Goal: Find specific page/section: Find specific page/section

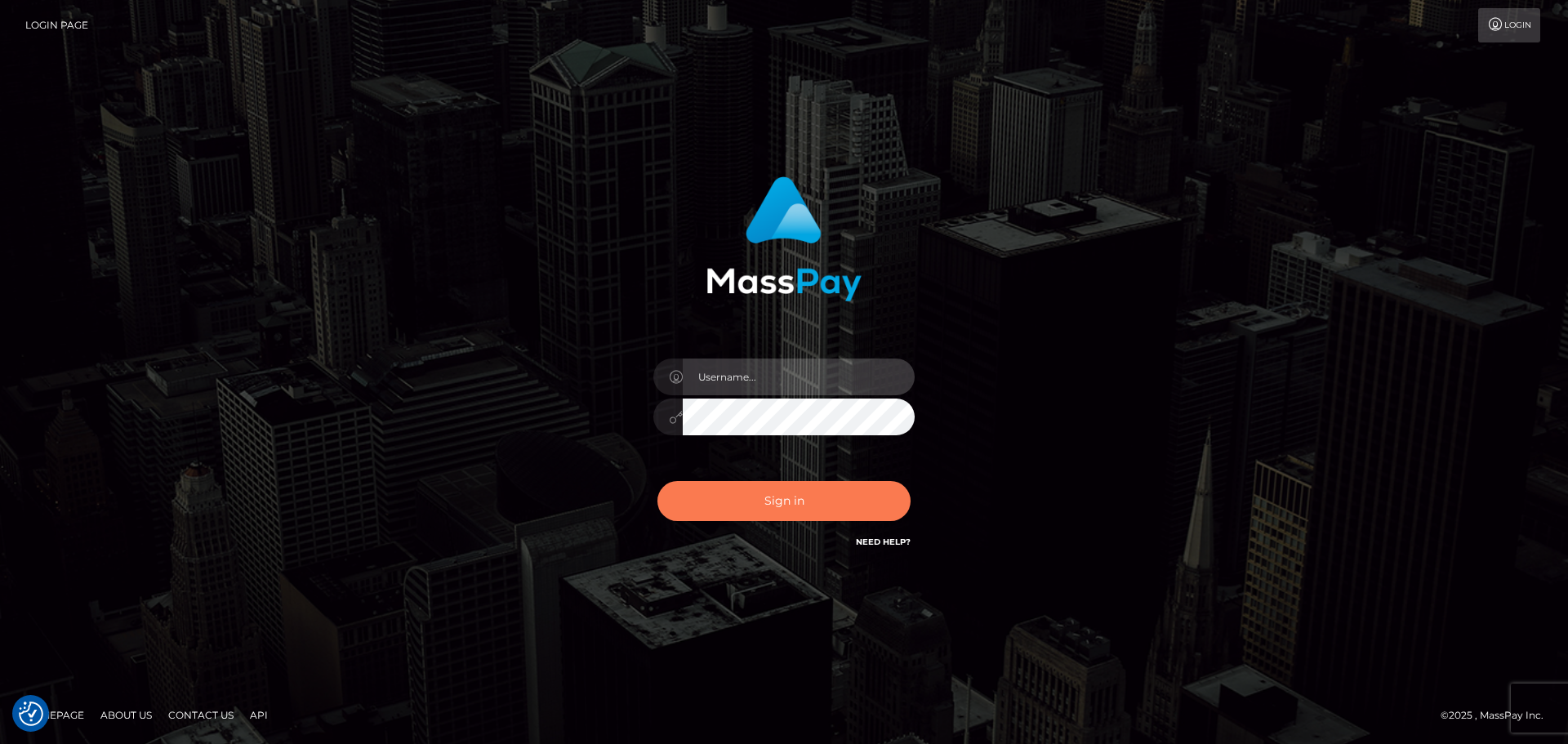
type input "hello.feetfinder"
click at [795, 496] on button "Sign in" at bounding box center [784, 500] width 253 height 40
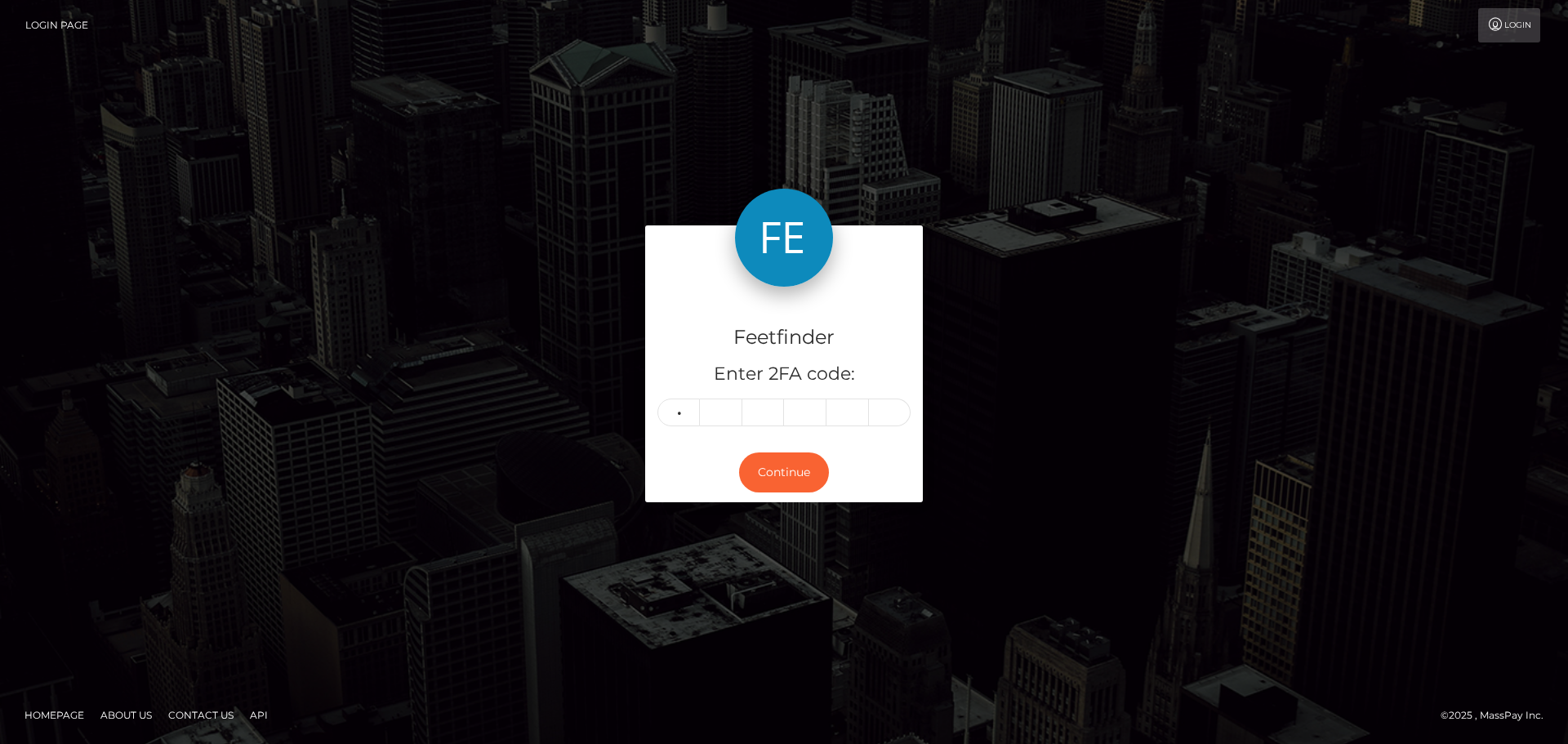
type input "8"
type input "2"
type input "3"
type input "8"
type input "3"
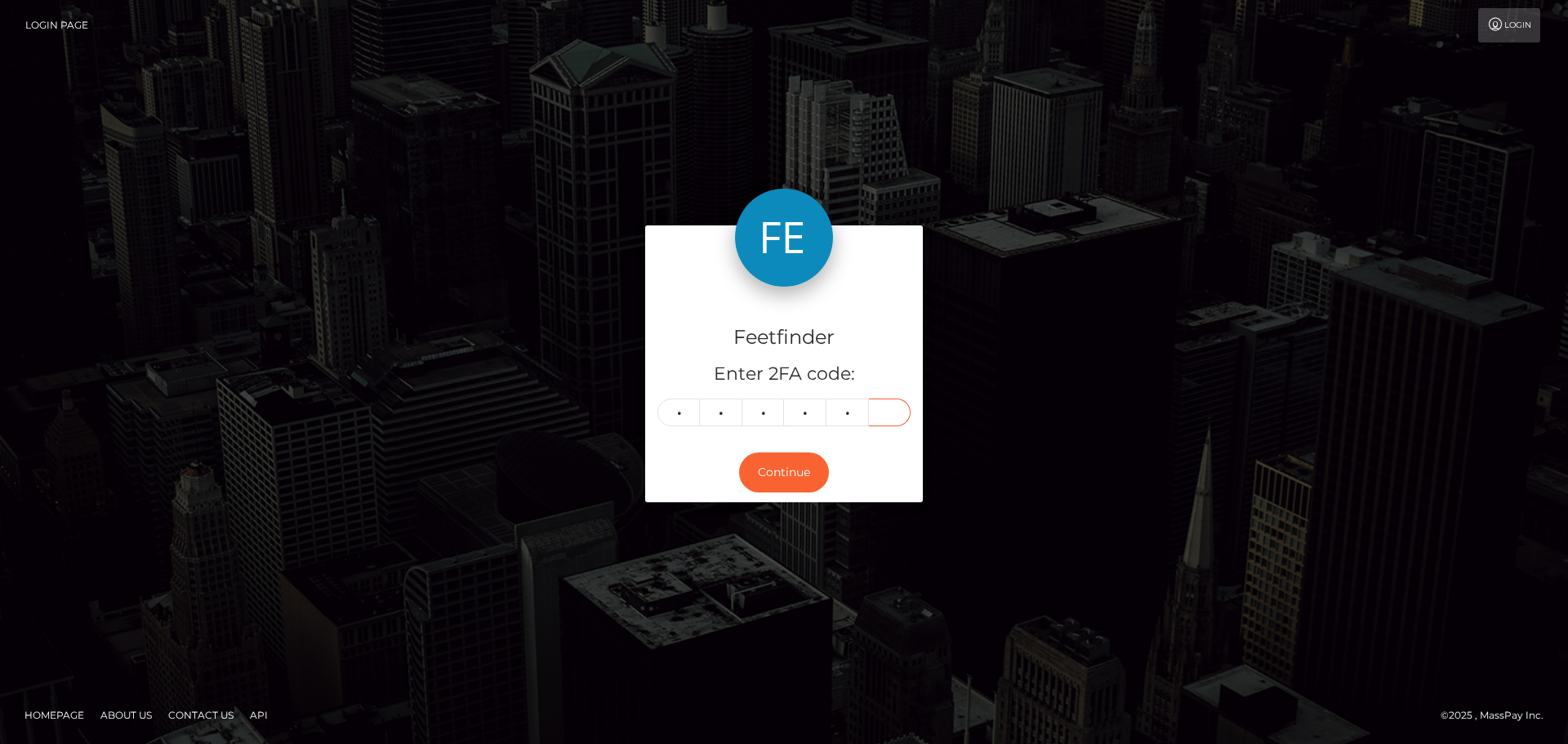
type input "9"
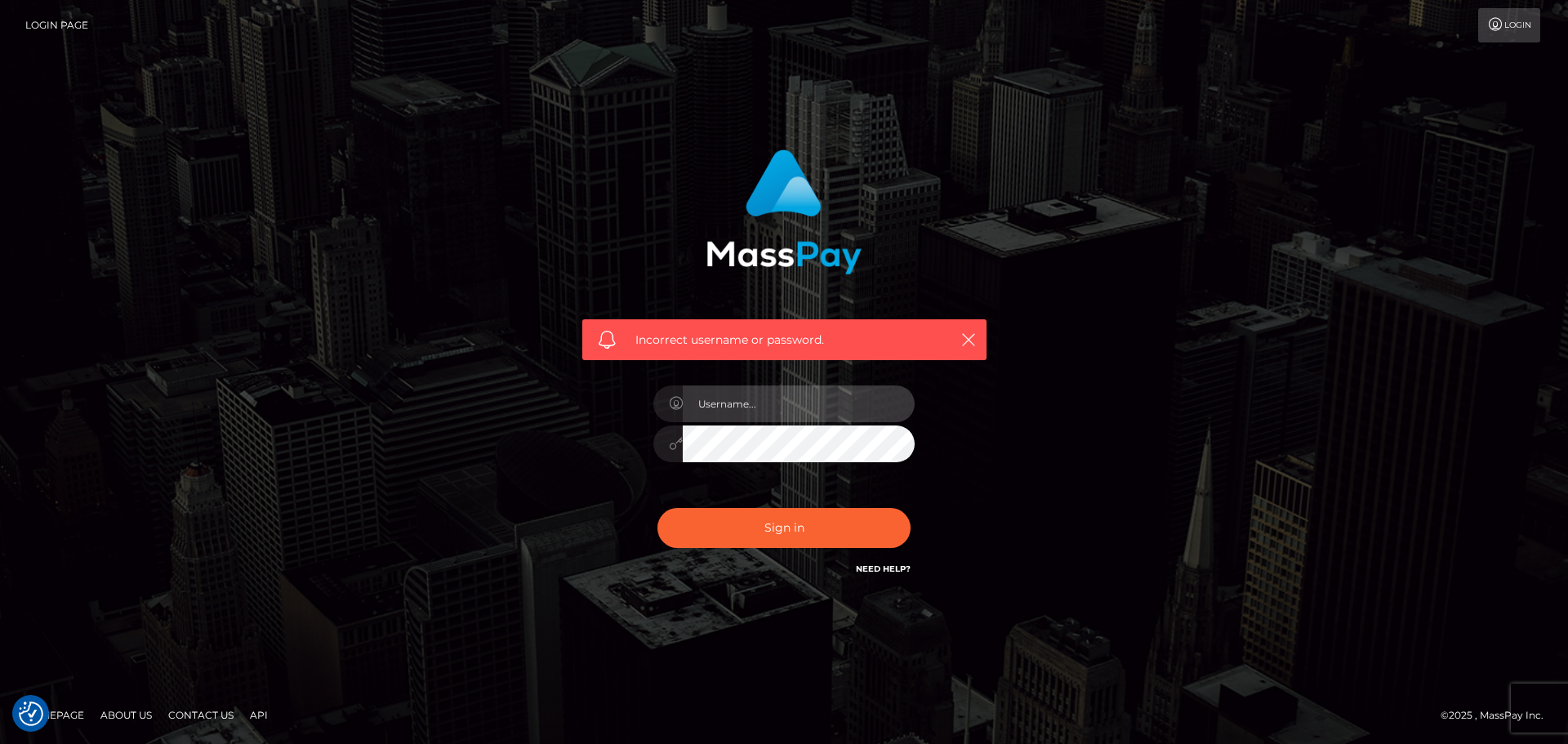
type input "hello.feetfinder"
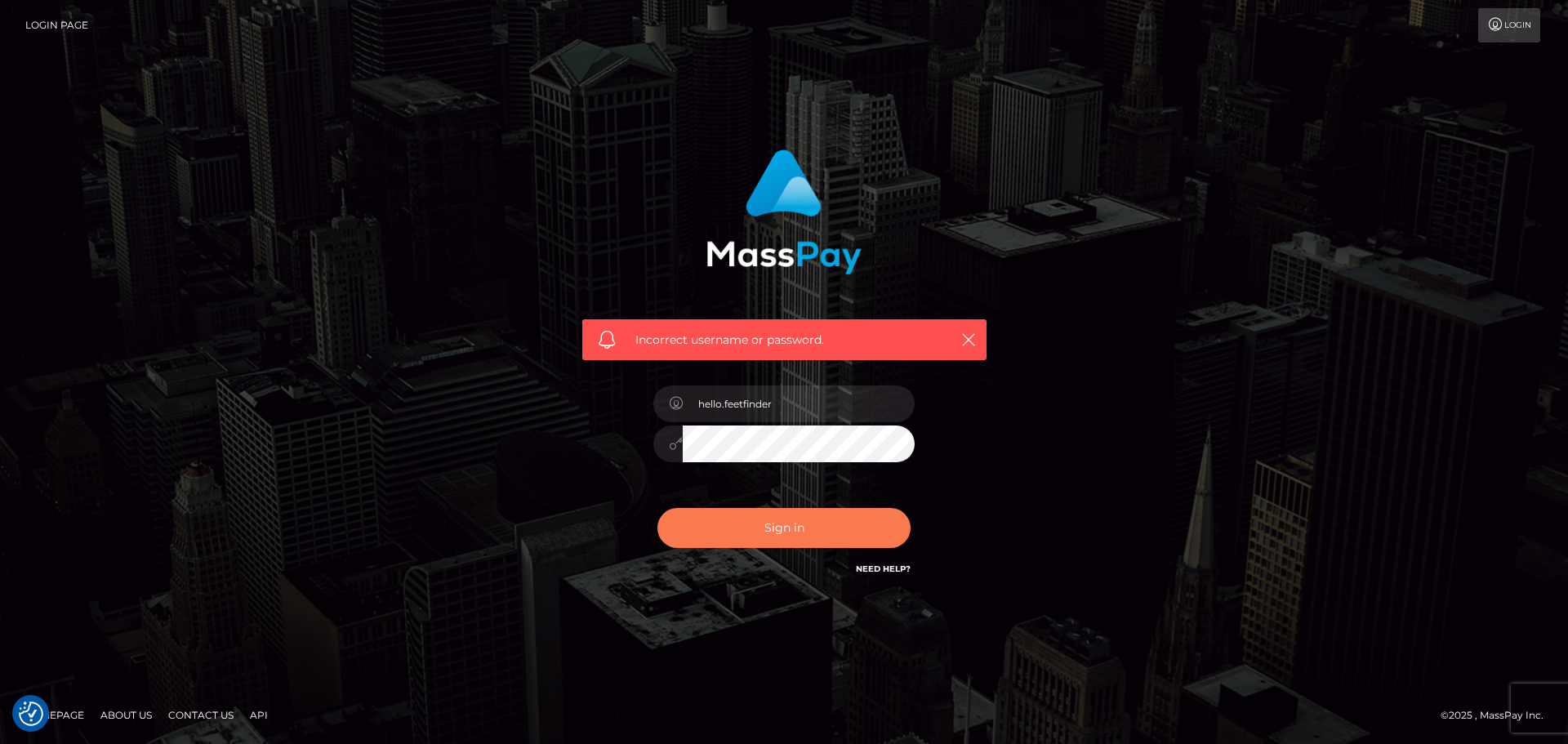
click at [785, 530] on button "Sign in" at bounding box center [784, 528] width 253 height 40
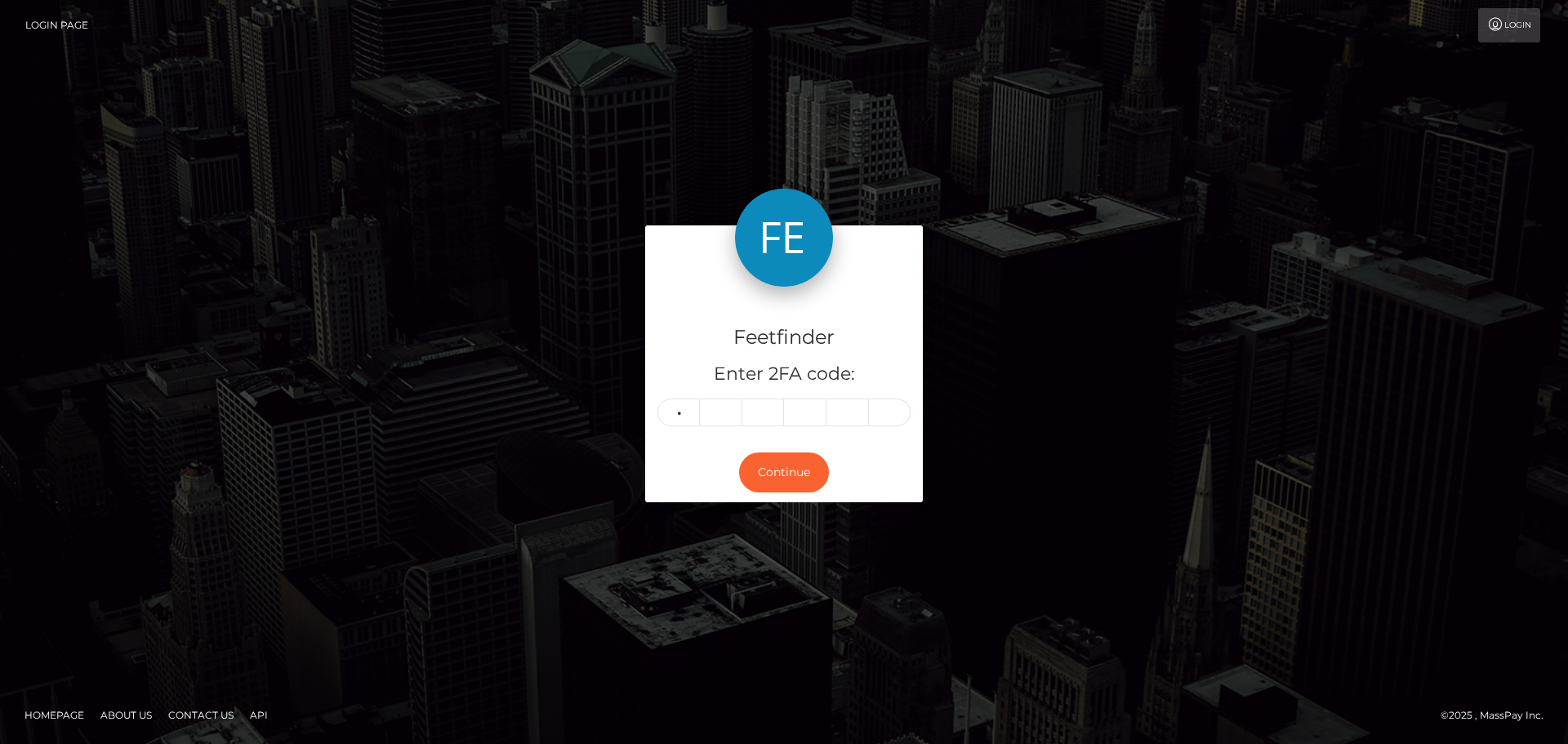
type input "8"
type input "2"
type input "3"
type input "8"
type input "3"
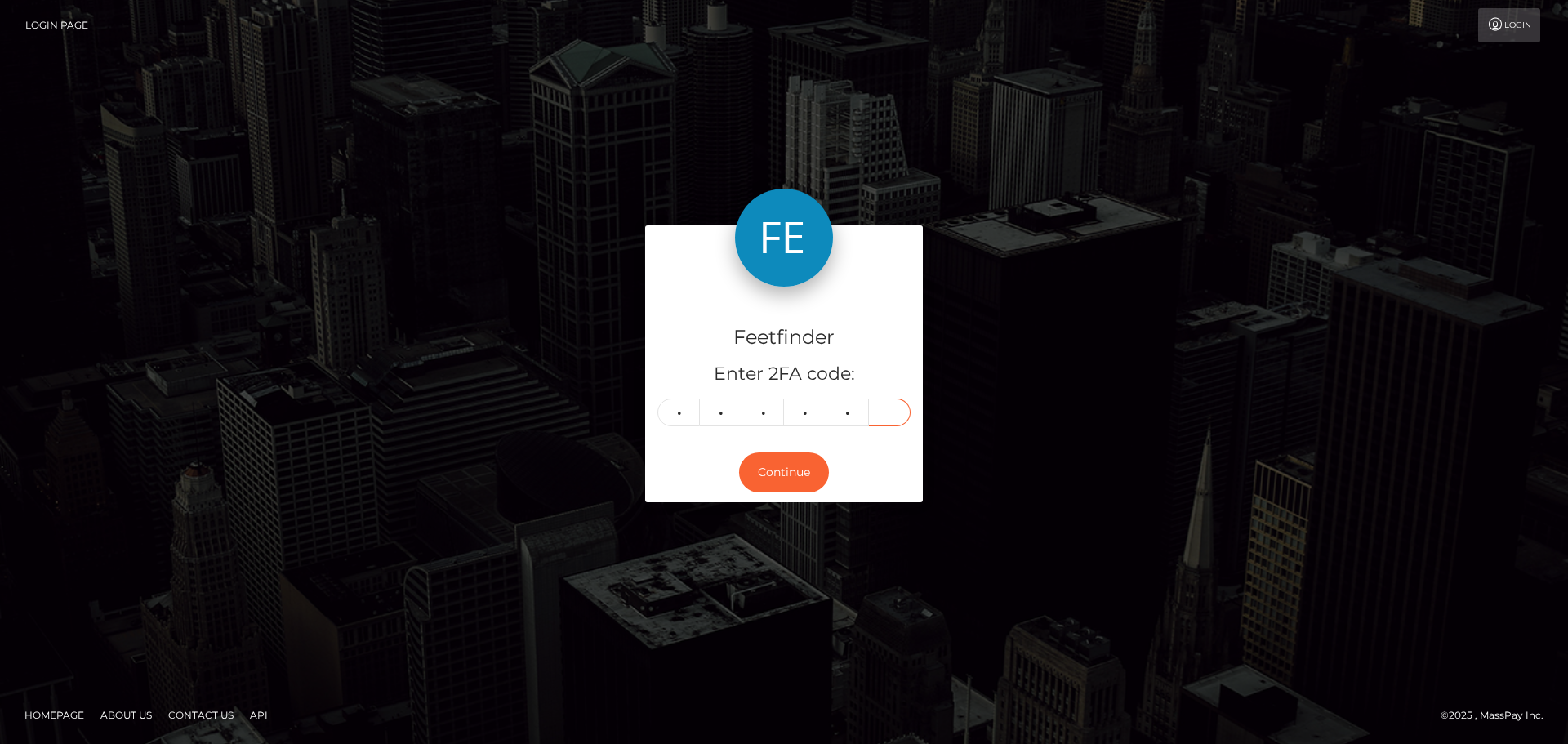
type input "6"
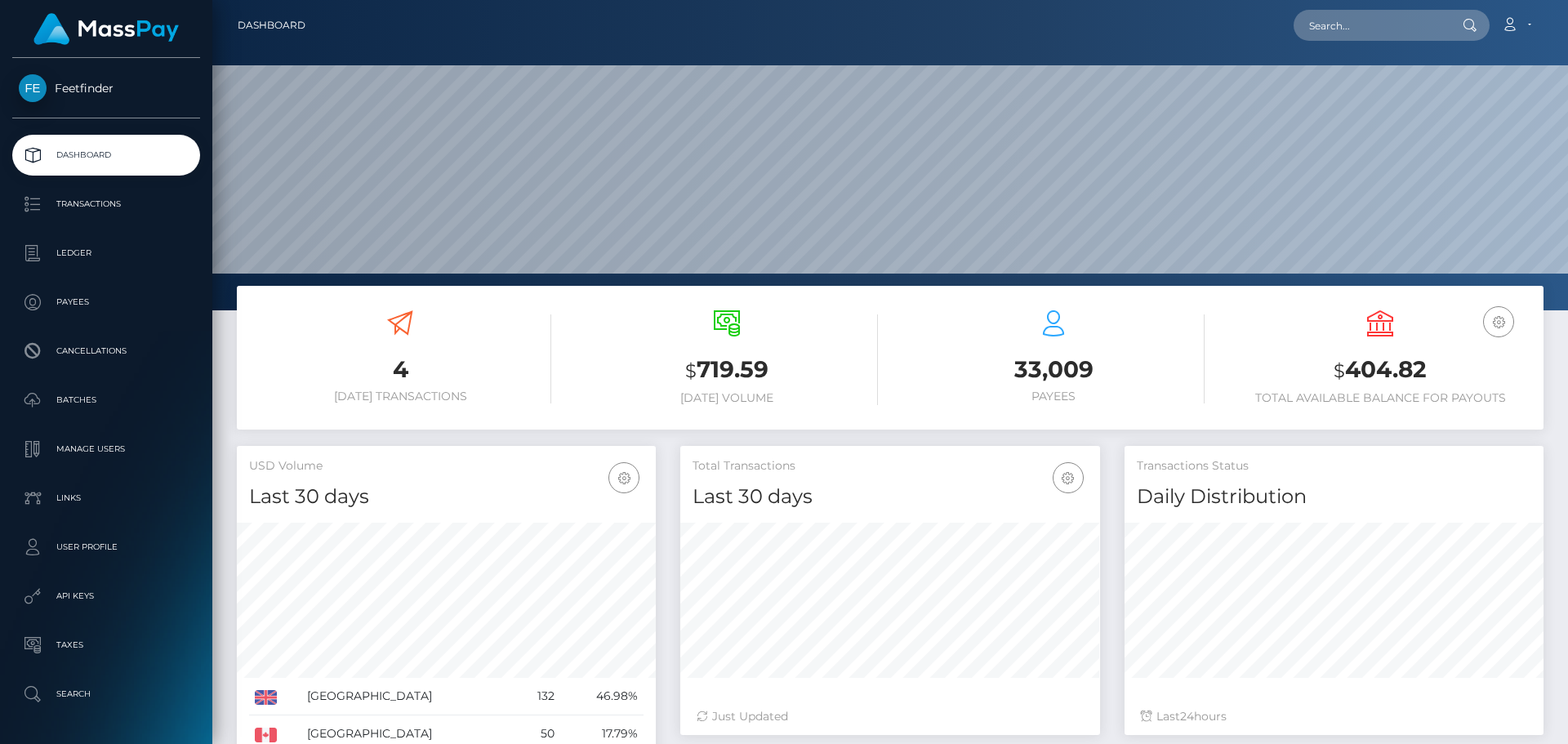
scroll to position [290, 420]
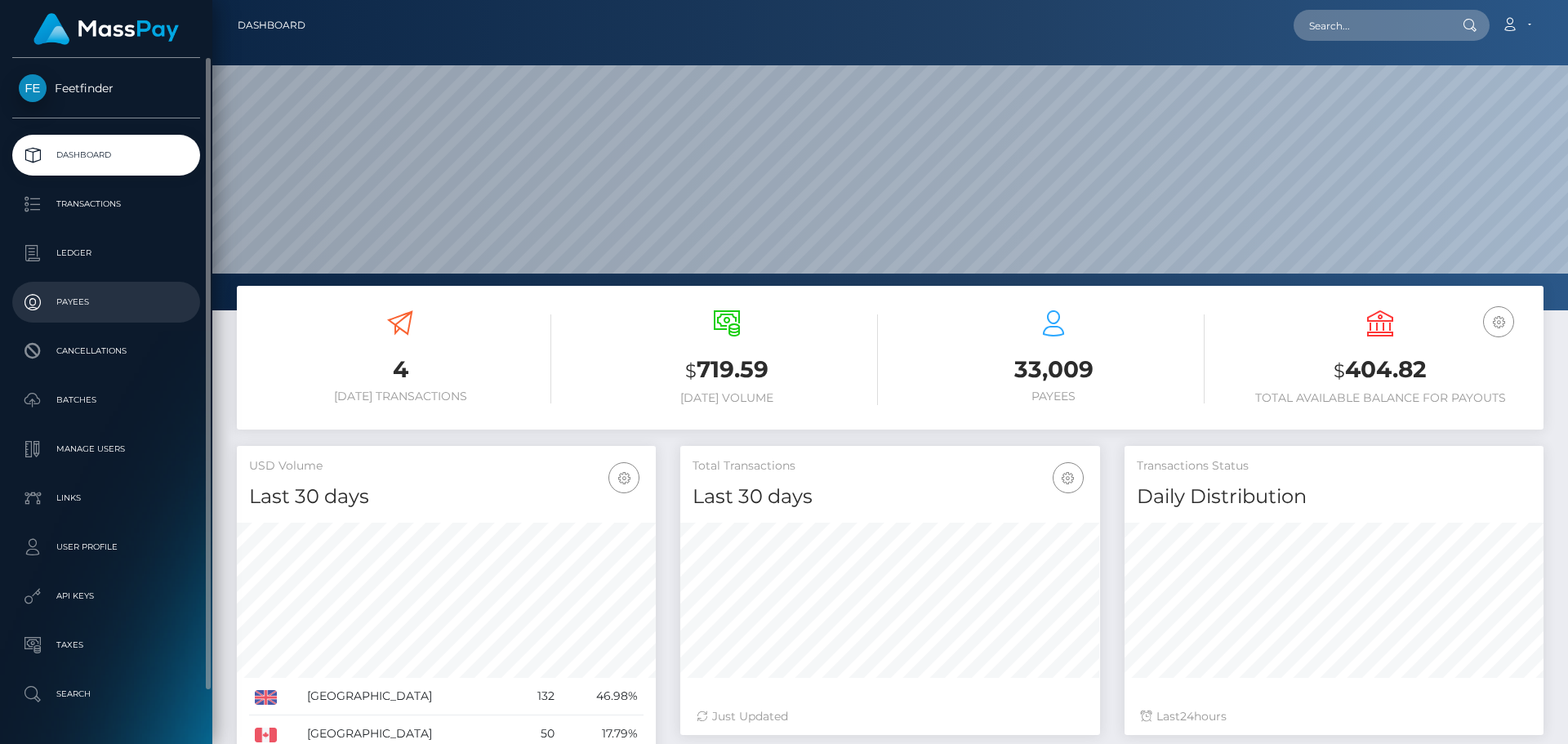
click at [67, 305] on p "Payees" at bounding box center [106, 302] width 174 height 24
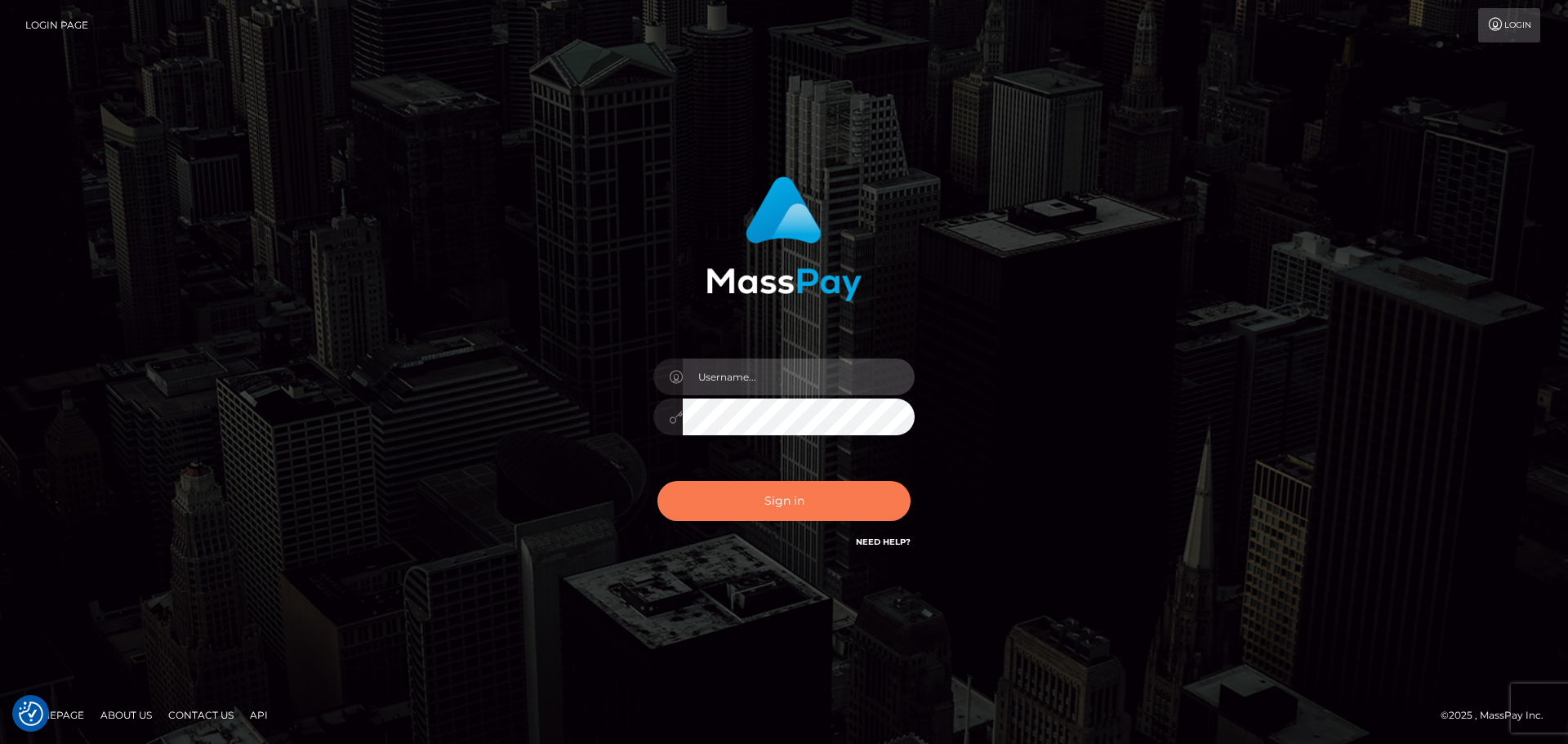
type input "hello.feetfinder"
click at [792, 497] on button "Sign in" at bounding box center [784, 500] width 253 height 40
type input "hello.feetfinder"
click at [845, 492] on button "Sign in" at bounding box center [784, 500] width 253 height 40
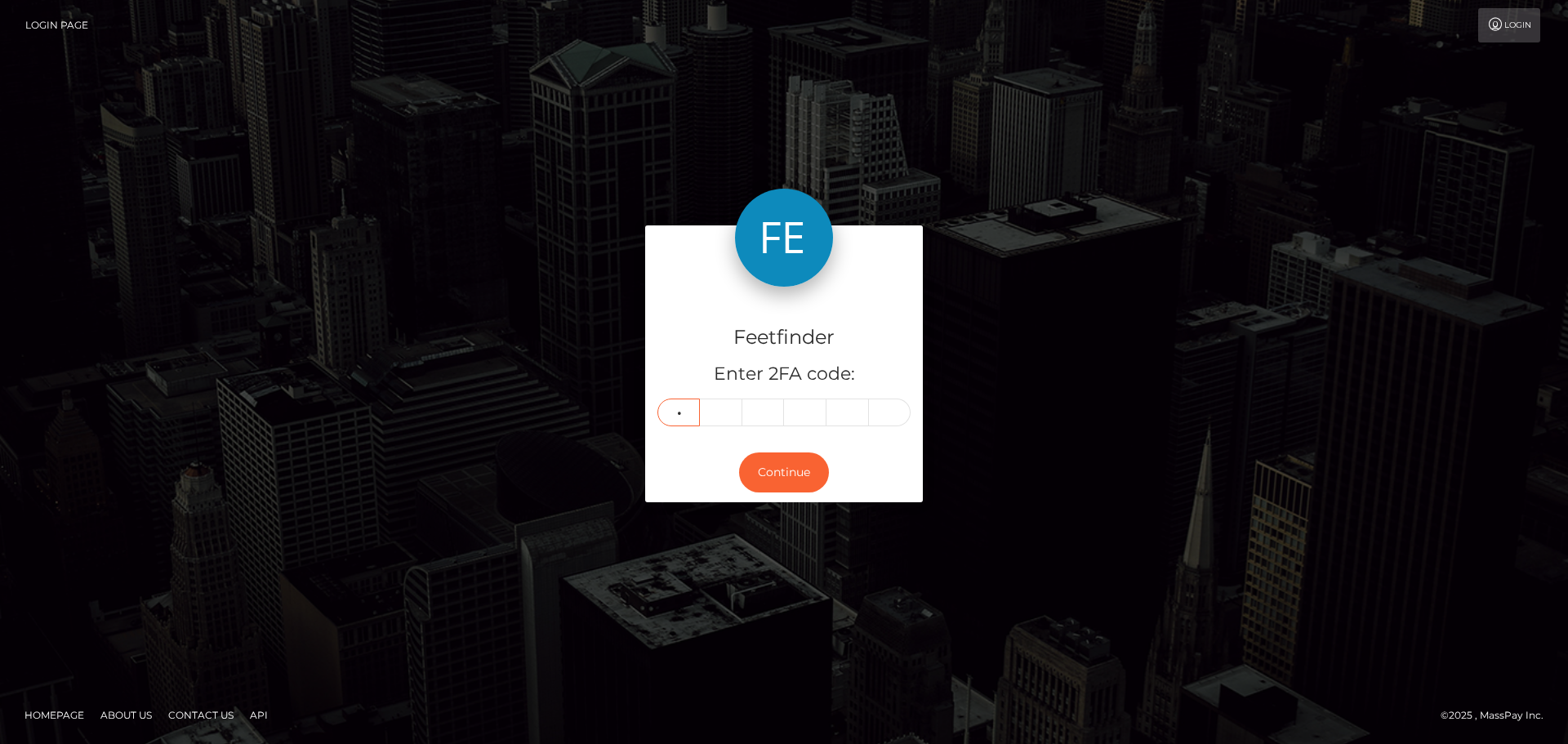
type input "7"
type input "5"
type input "6"
type input "4"
type input "0"
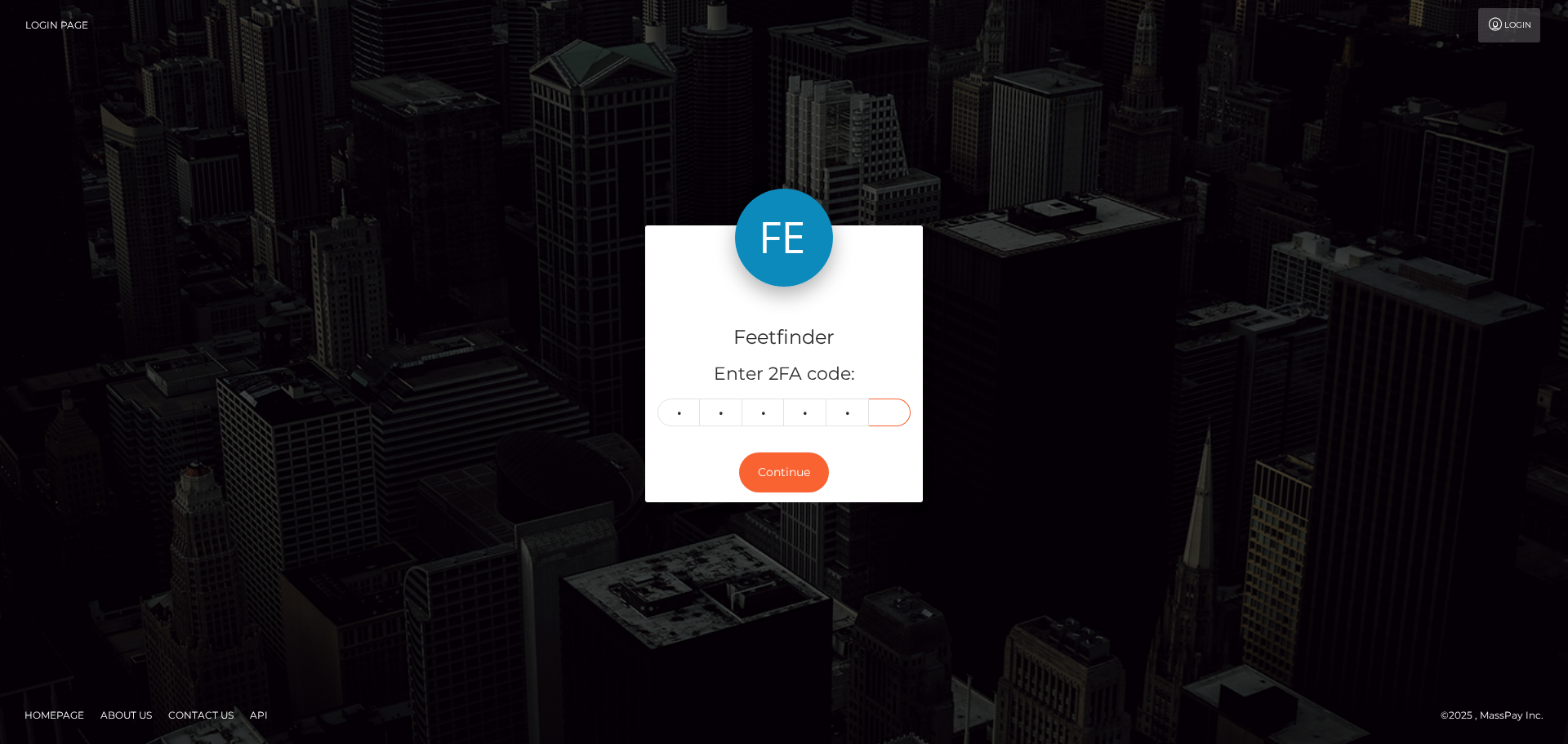
type input "6"
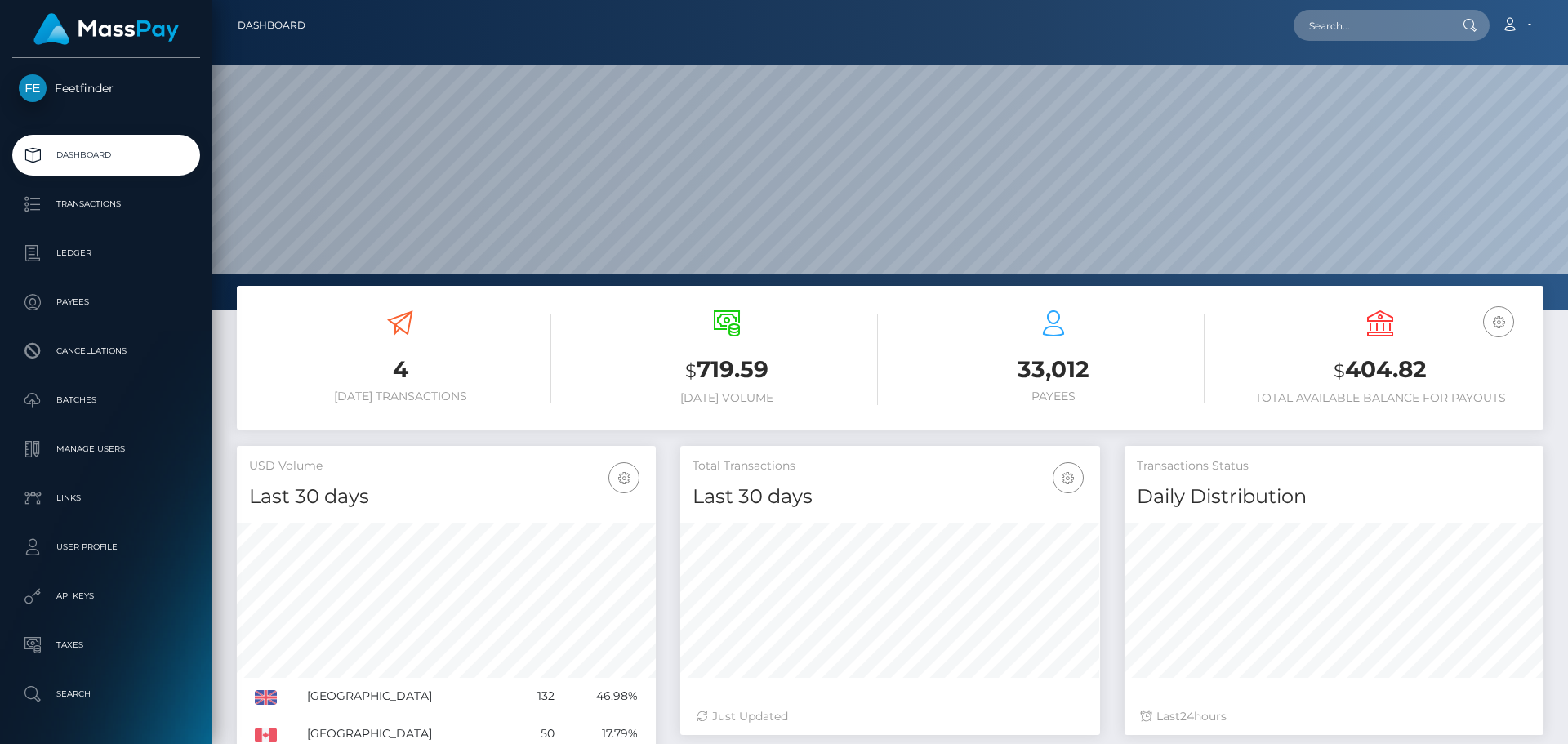
scroll to position [290, 420]
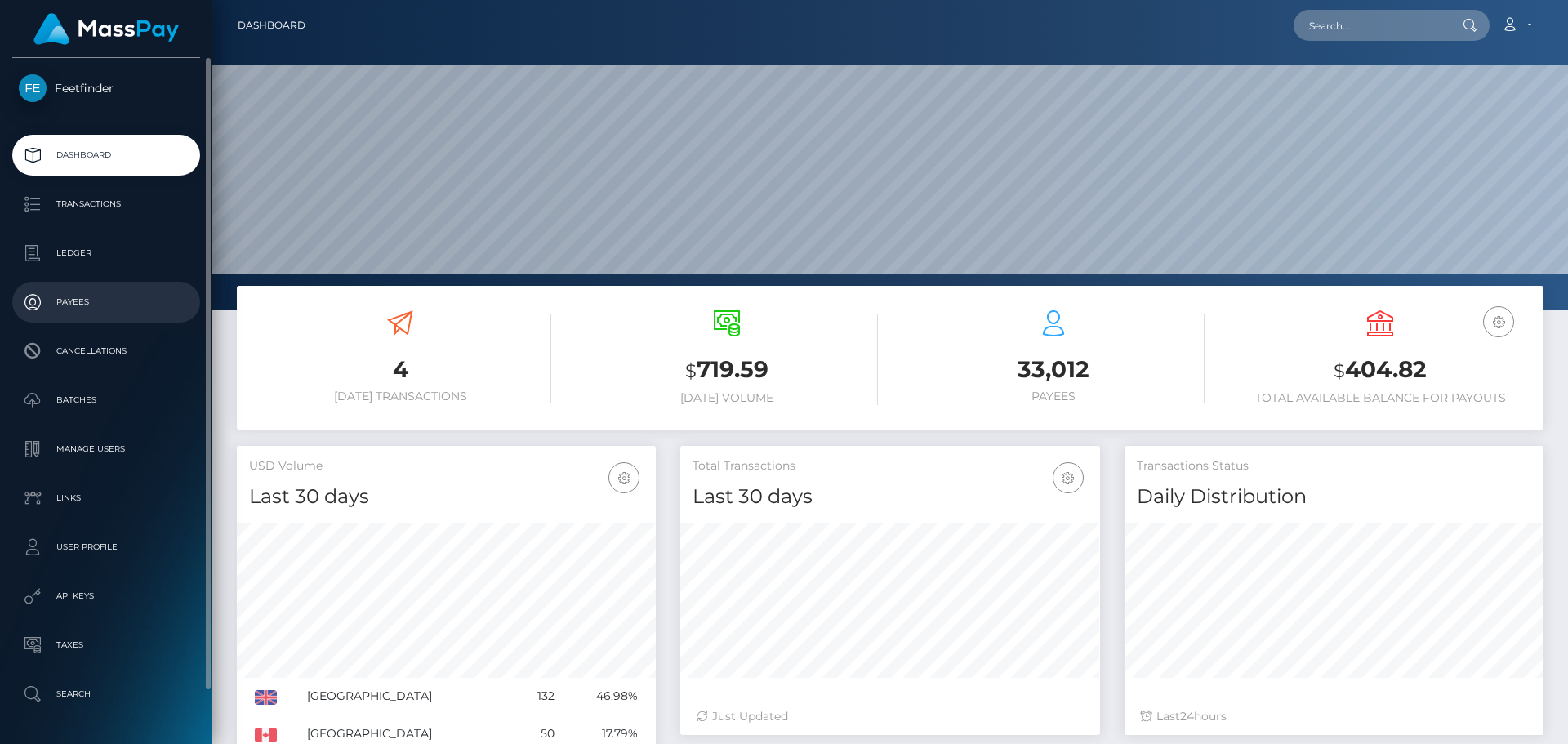
click at [113, 301] on p "Payees" at bounding box center [106, 302] width 174 height 24
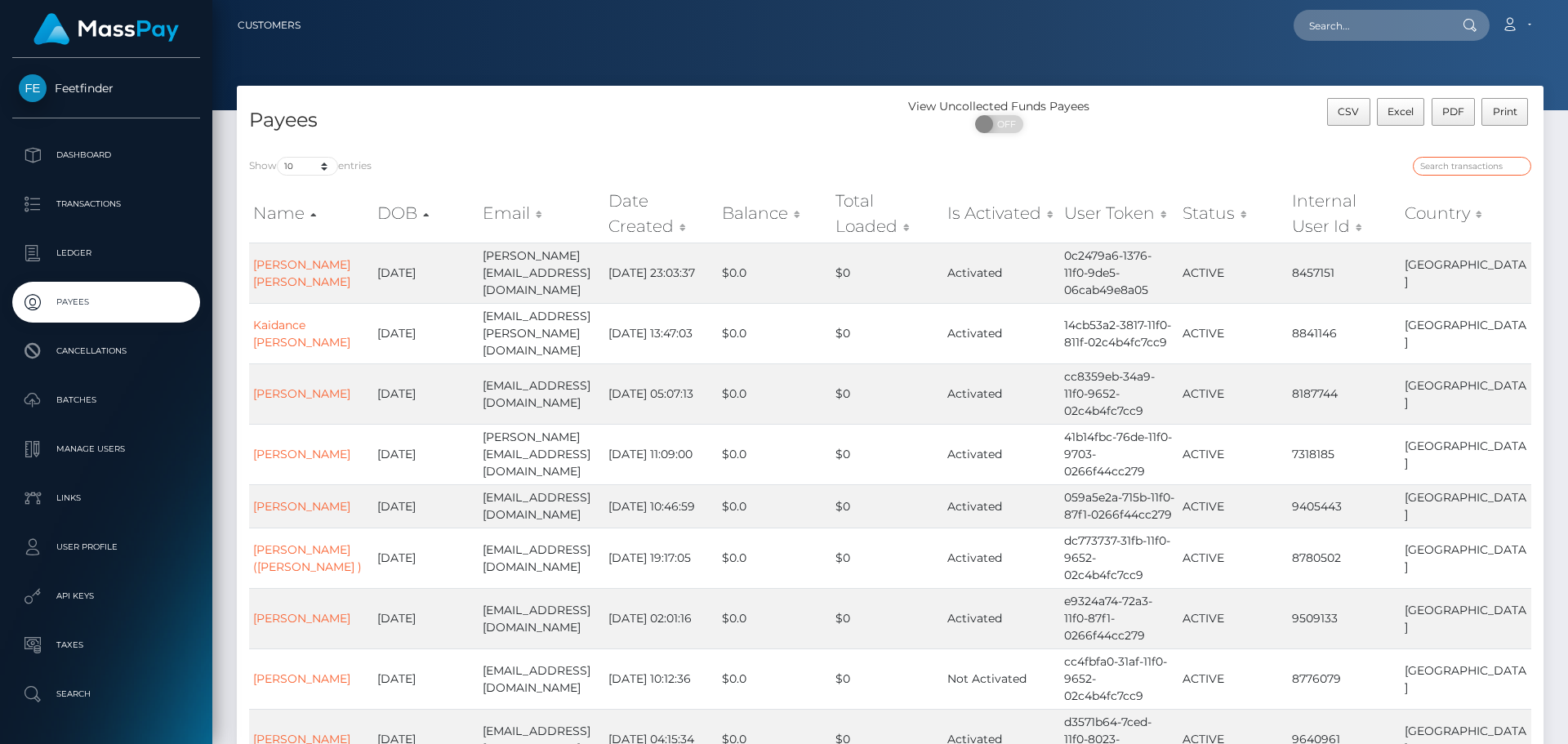
click at [1457, 164] on input "search" at bounding box center [1471, 166] width 118 height 19
paste input "135363b3-9721-11f0-bd85-0694aced620b"
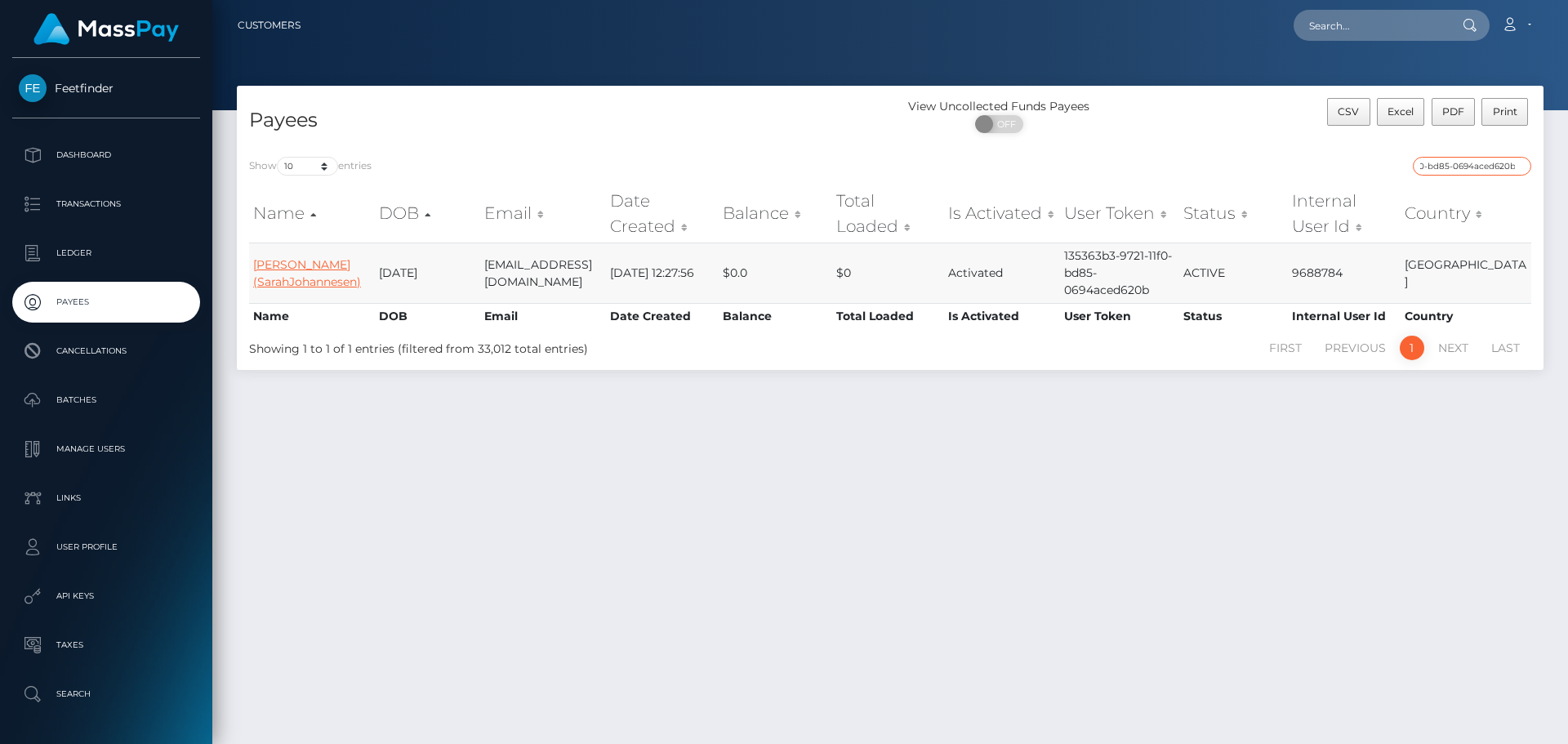
type input "135363b3-9721-11f0-bd85-0694aced620b"
click at [302, 276] on link "[PERSON_NAME] (SarahJohannesen)" at bounding box center [306, 273] width 108 height 32
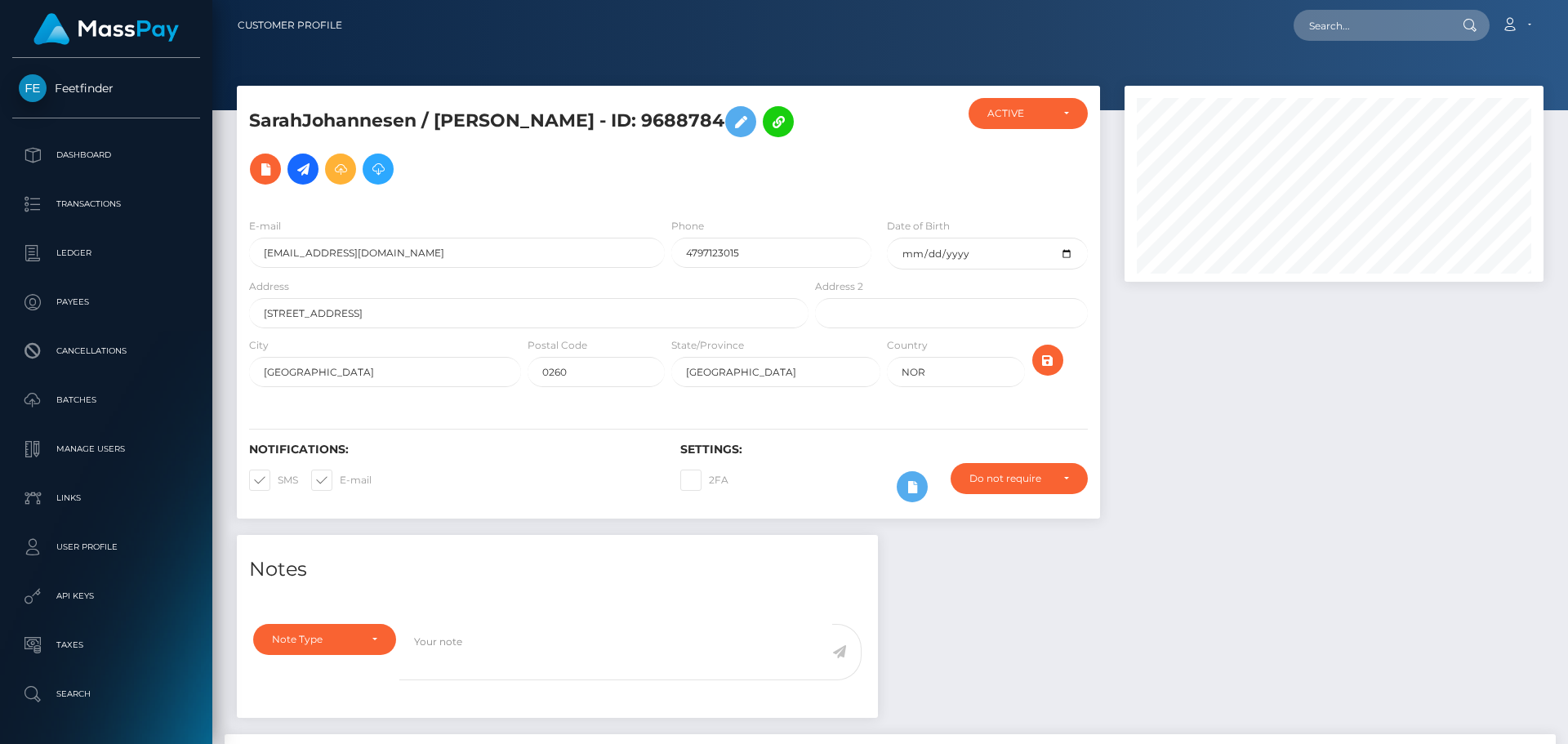
scroll to position [1243, 0]
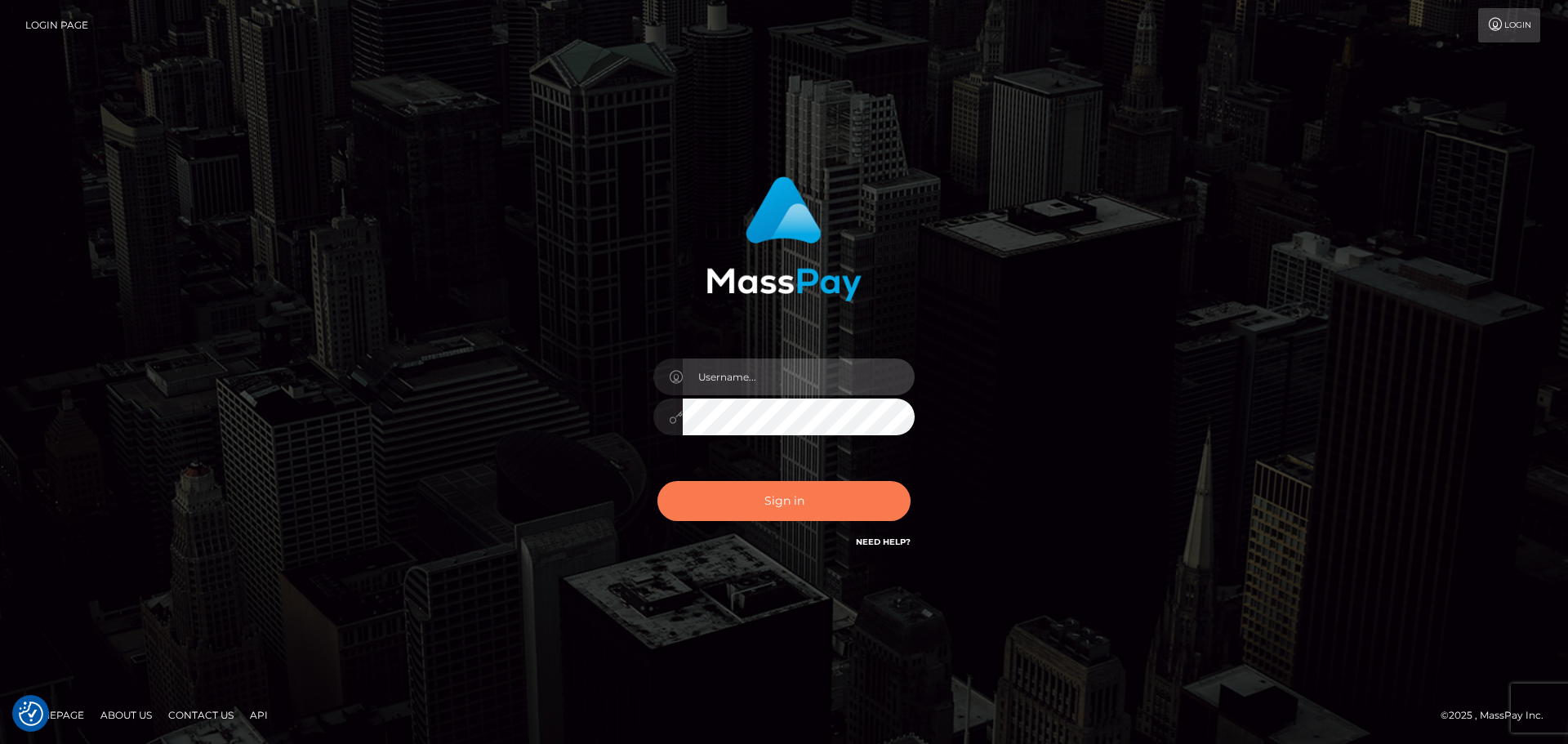
type input "hello.feetfinder"
click at [804, 491] on button "Sign in" at bounding box center [784, 500] width 253 height 40
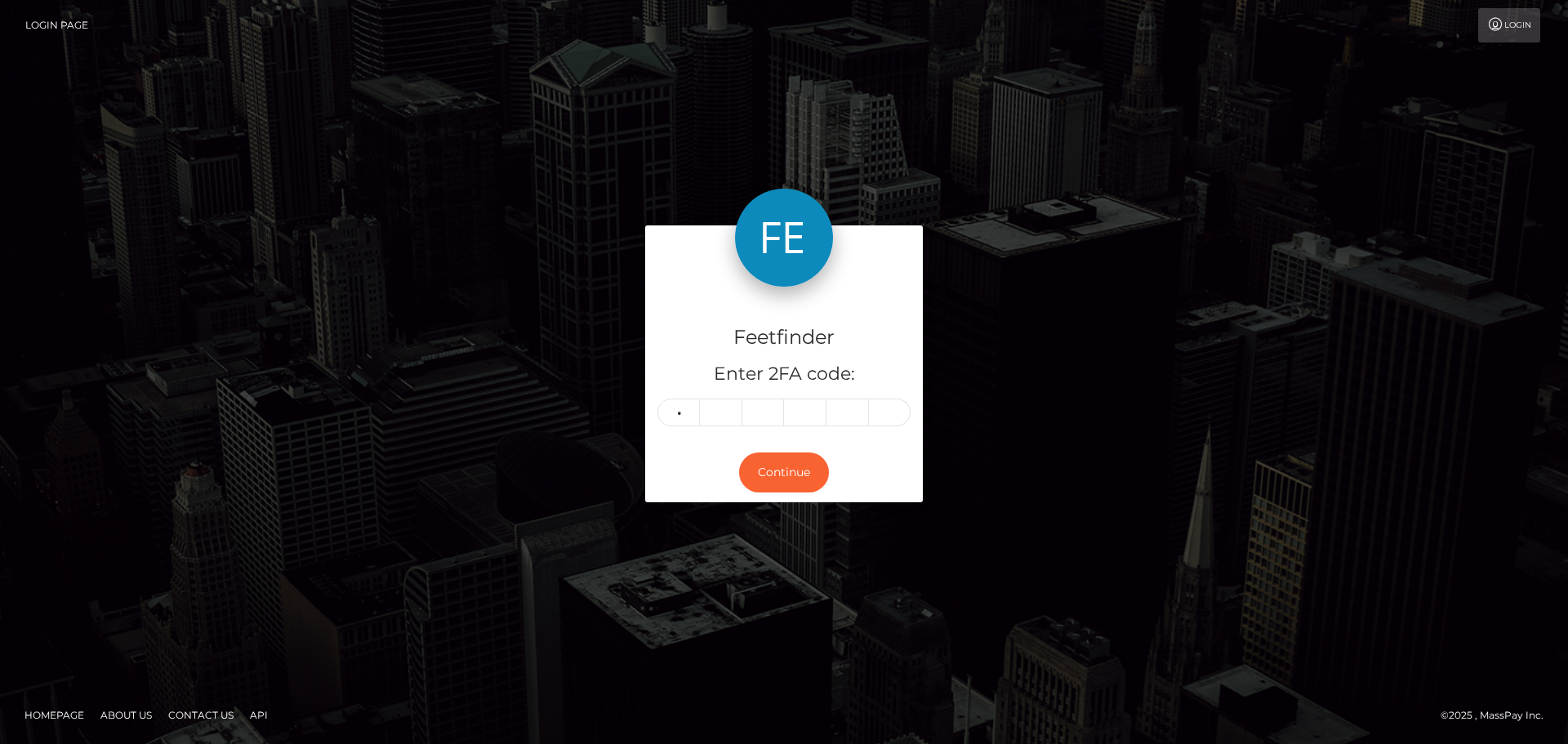
type input "3"
type input "1"
type input "6"
type input "4"
type input "8"
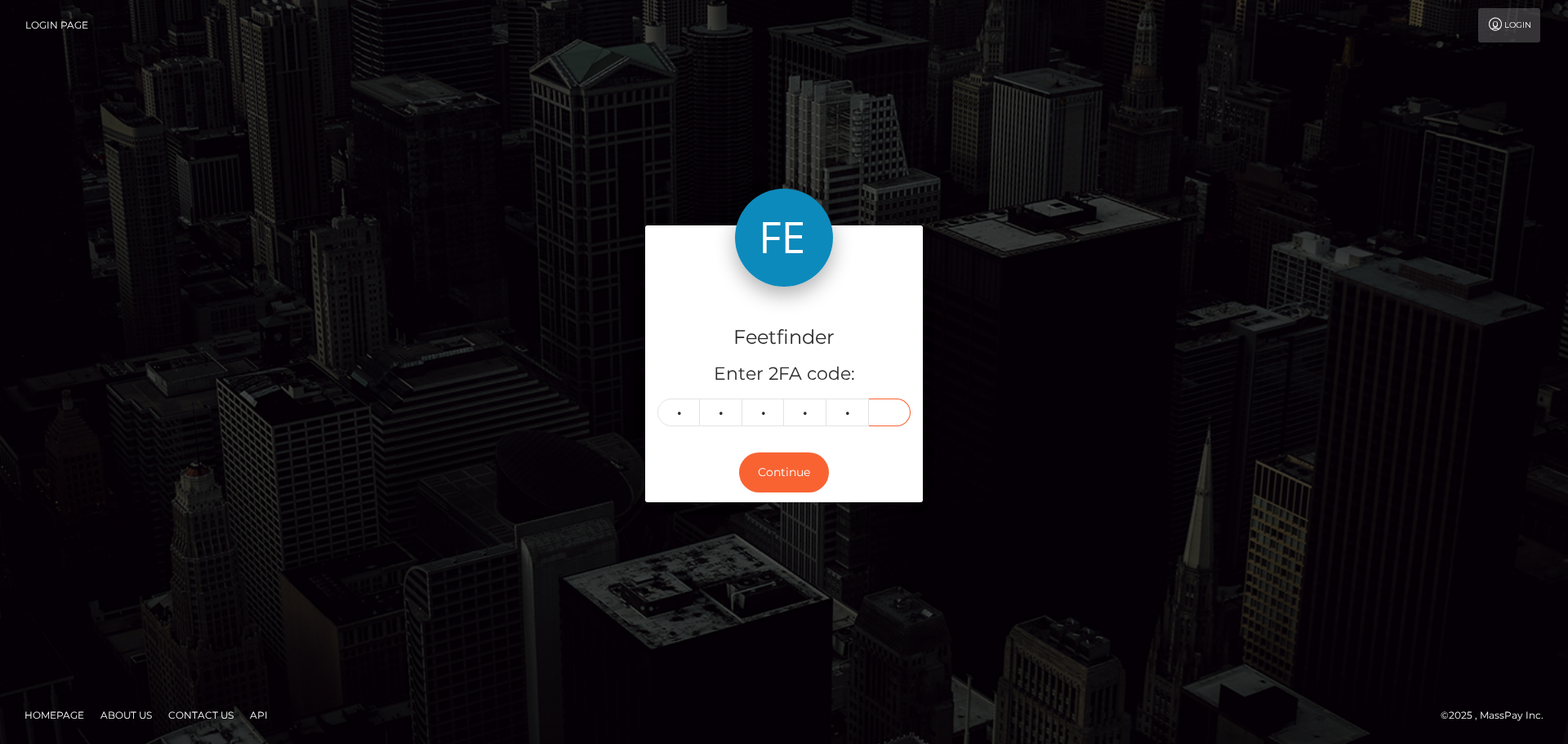
type input "1"
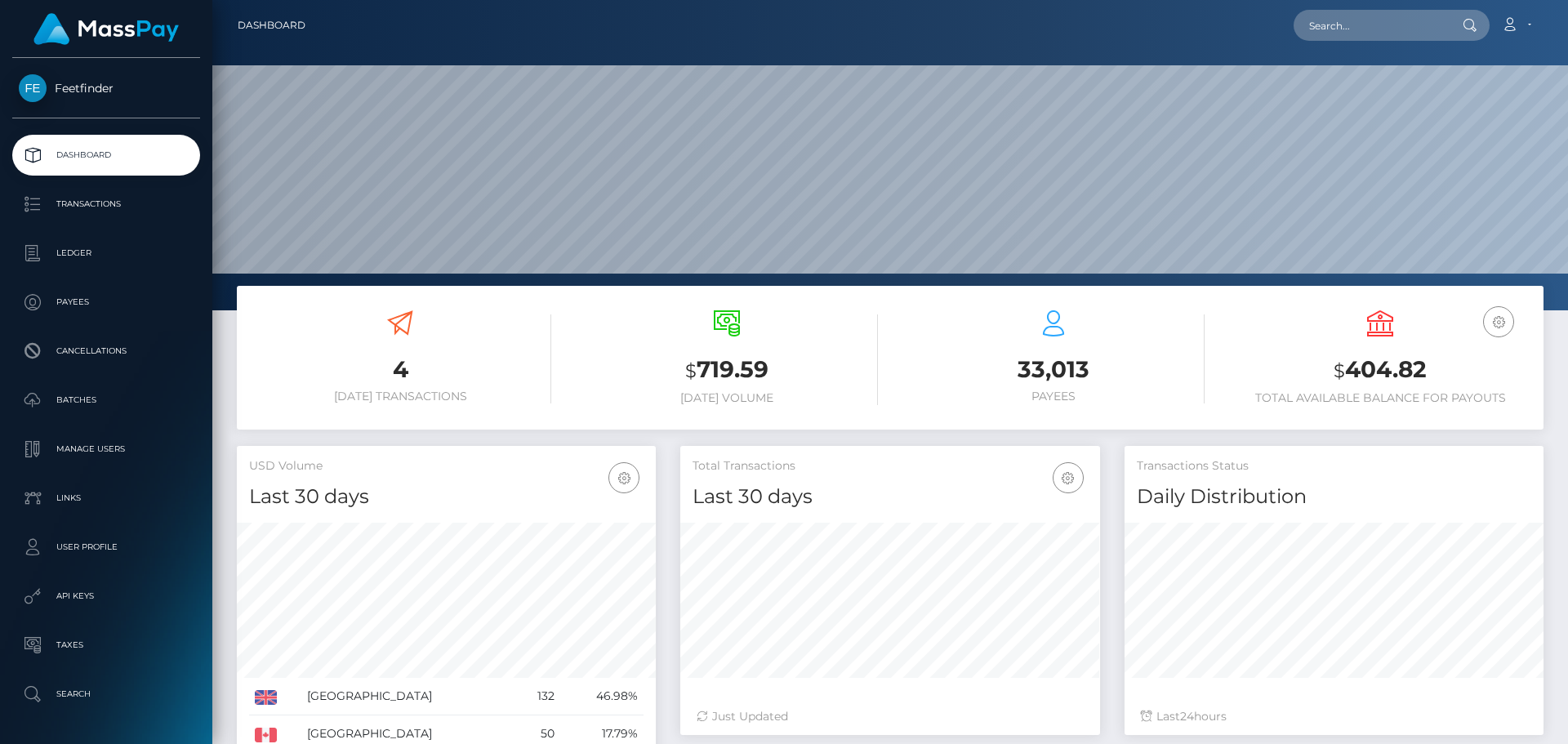
scroll to position [290, 420]
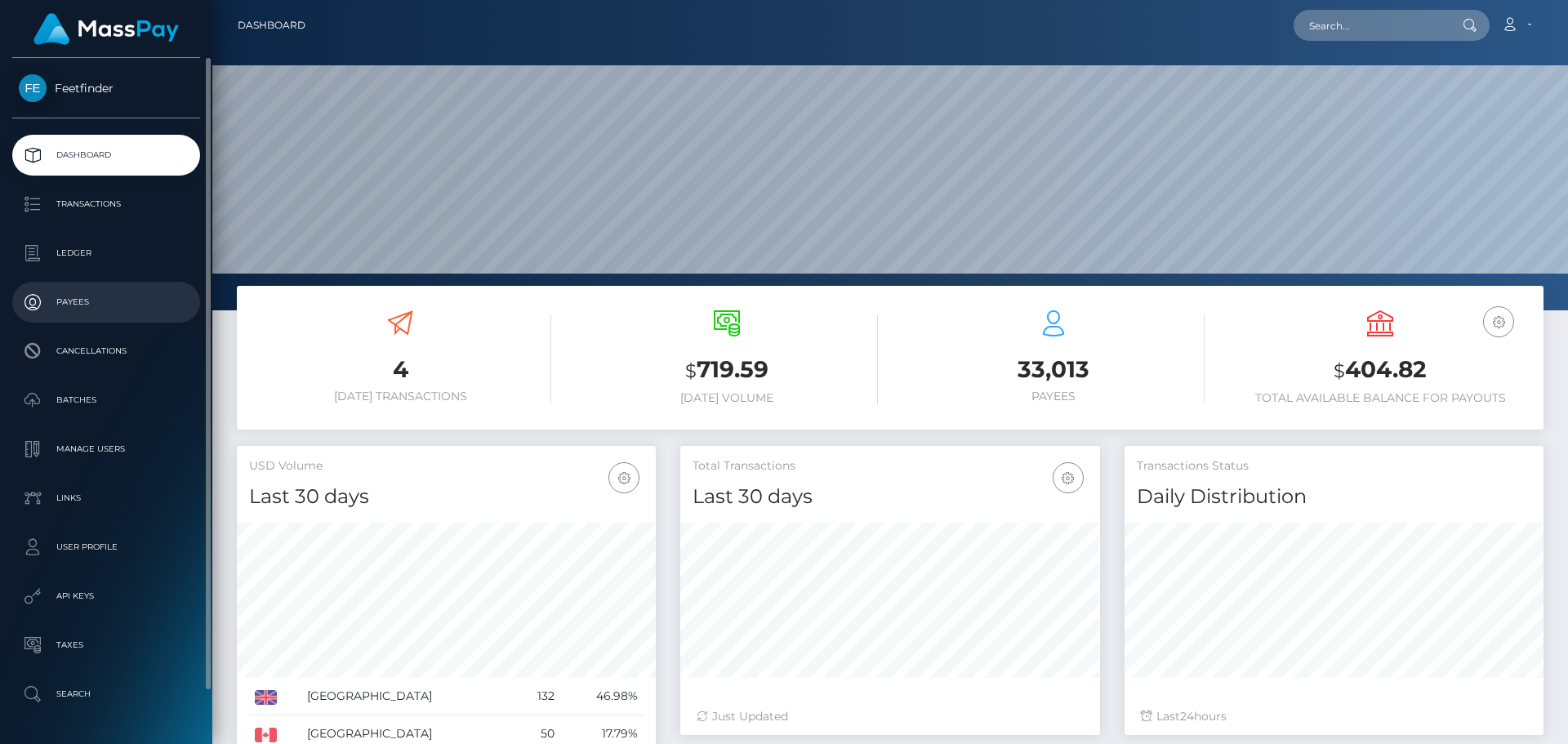
click at [101, 316] on link "Payees" at bounding box center [106, 303] width 187 height 41
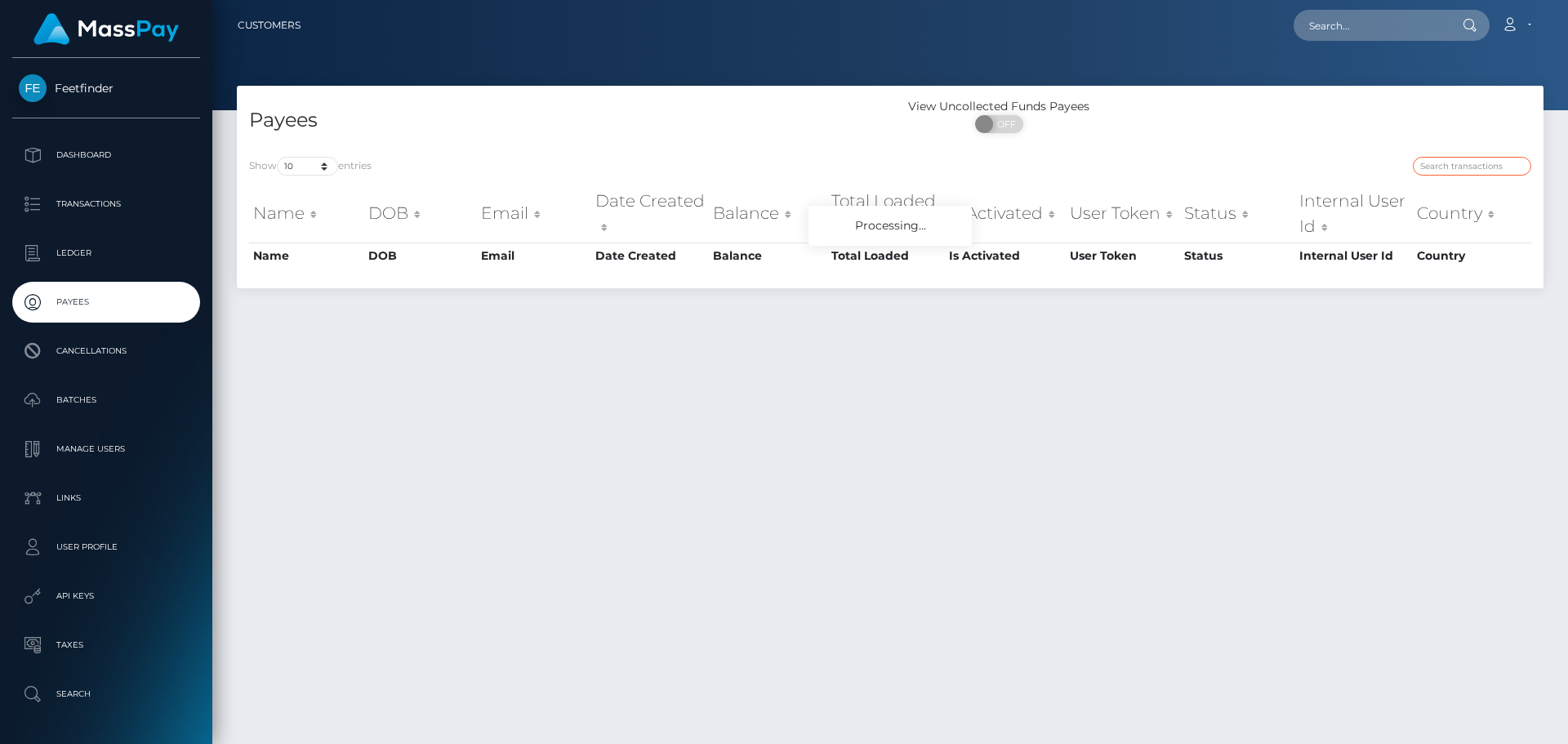
click at [1441, 173] on input "search" at bounding box center [1471, 166] width 118 height 19
paste input "54ddddc9-8430-11f0-8023-0266f44cc279"
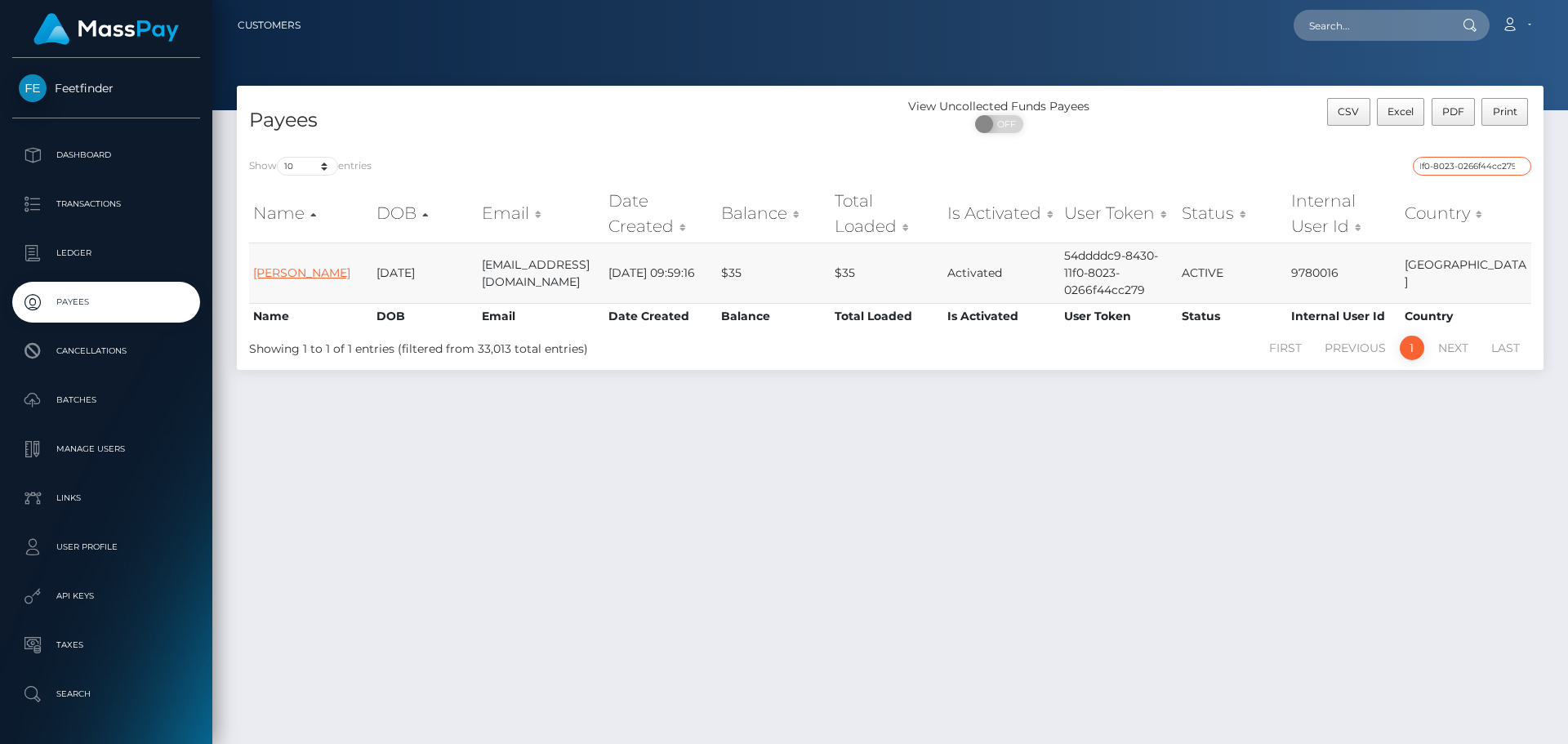
type input "54ddddc9-8430-11f0-8023-0266f44cc279"
click at [295, 272] on link "Ilaria ila Pisanello" at bounding box center [302, 273] width 97 height 15
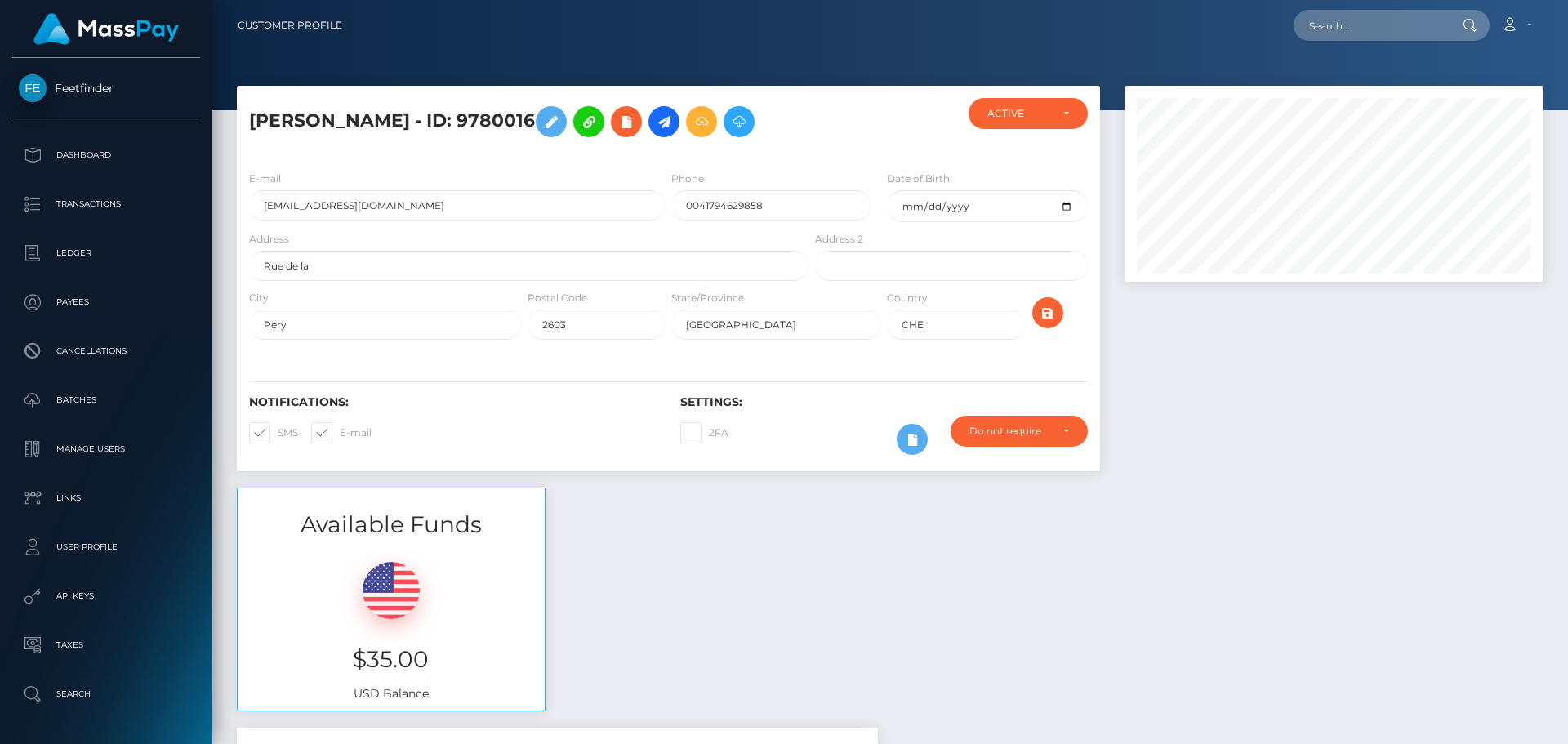
scroll to position [841, 0]
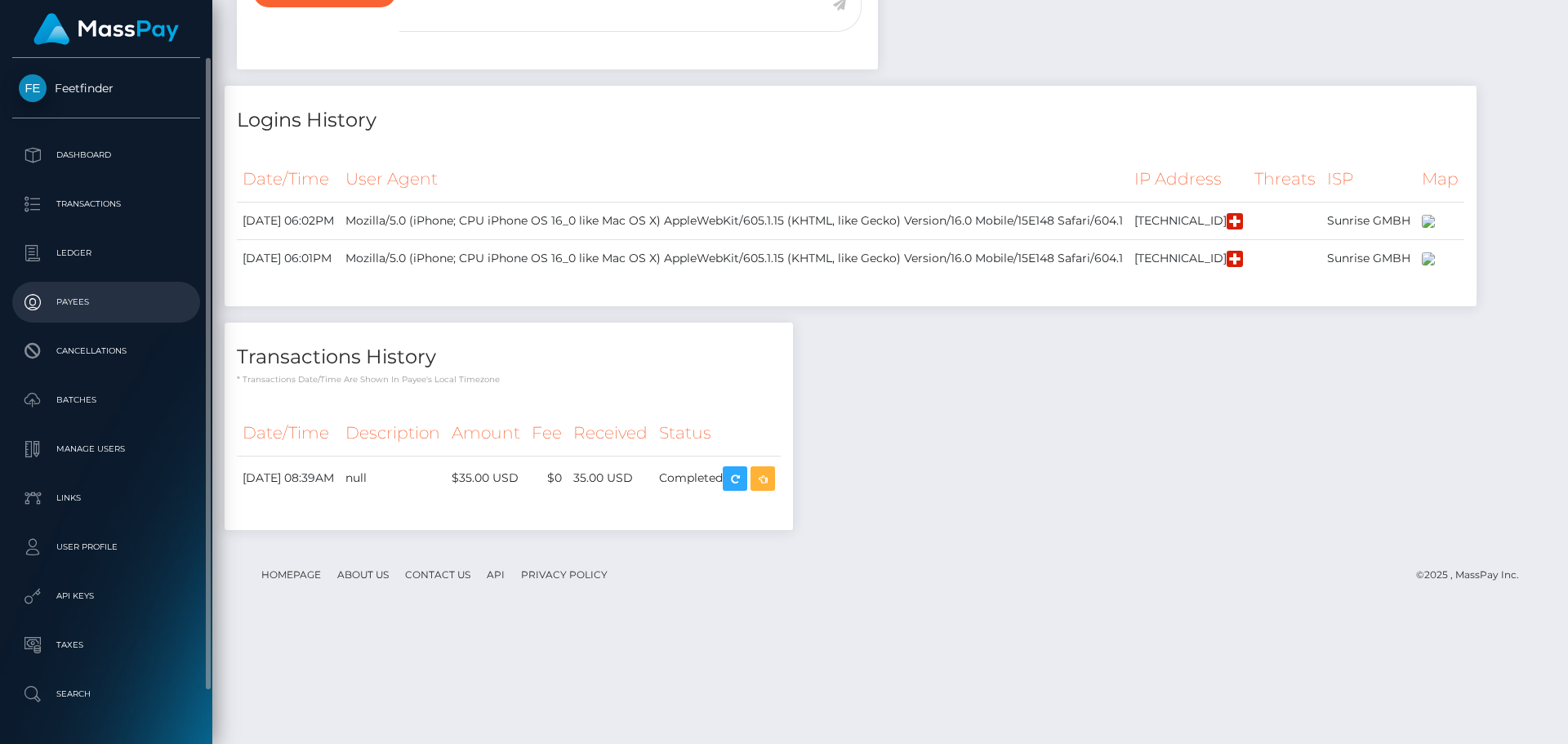
click at [54, 291] on p "Payees" at bounding box center [106, 302] width 174 height 24
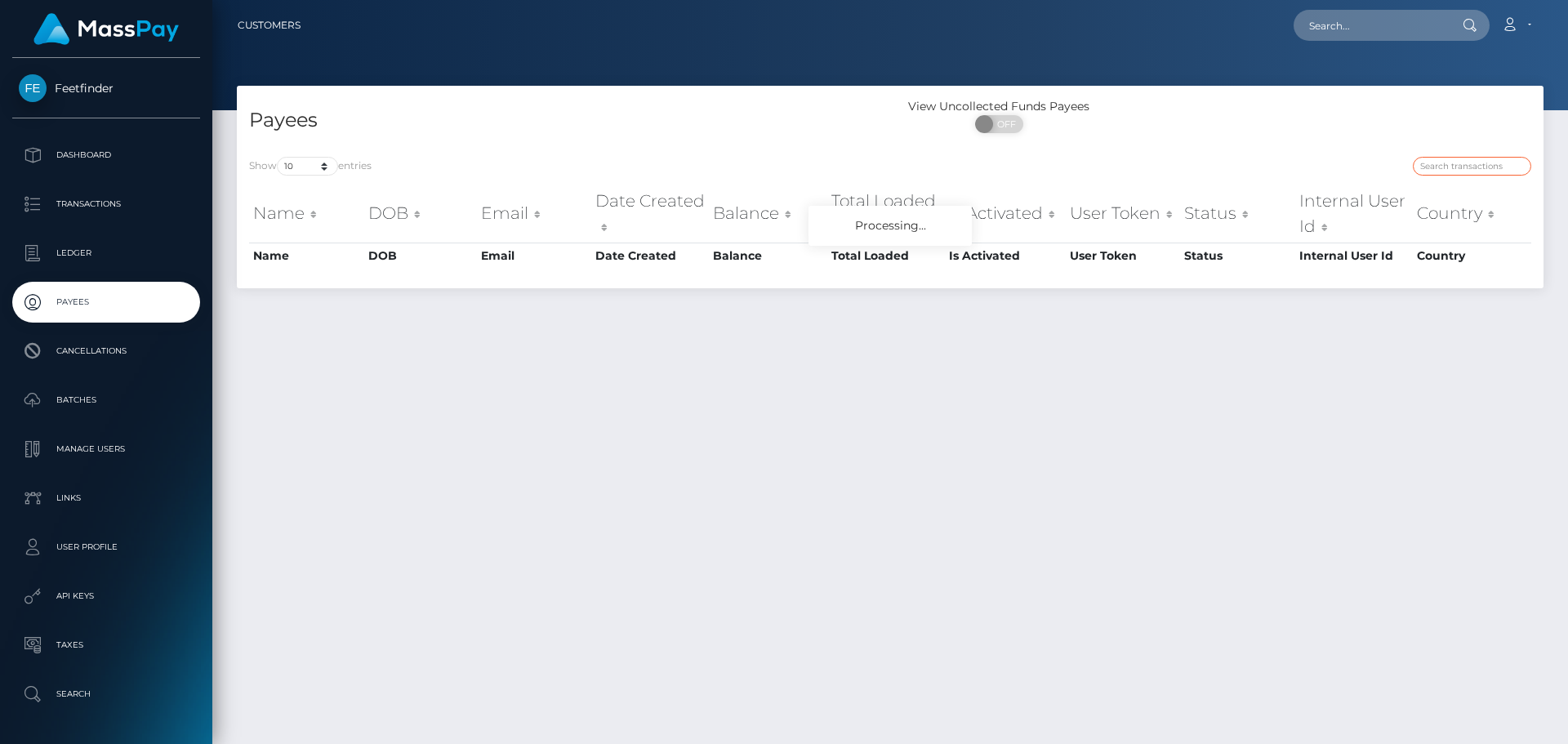
click at [1449, 172] on input "search" at bounding box center [1471, 166] width 118 height 19
paste input "55a4b0b9-8276-11f0-8023-0266f44cc279"
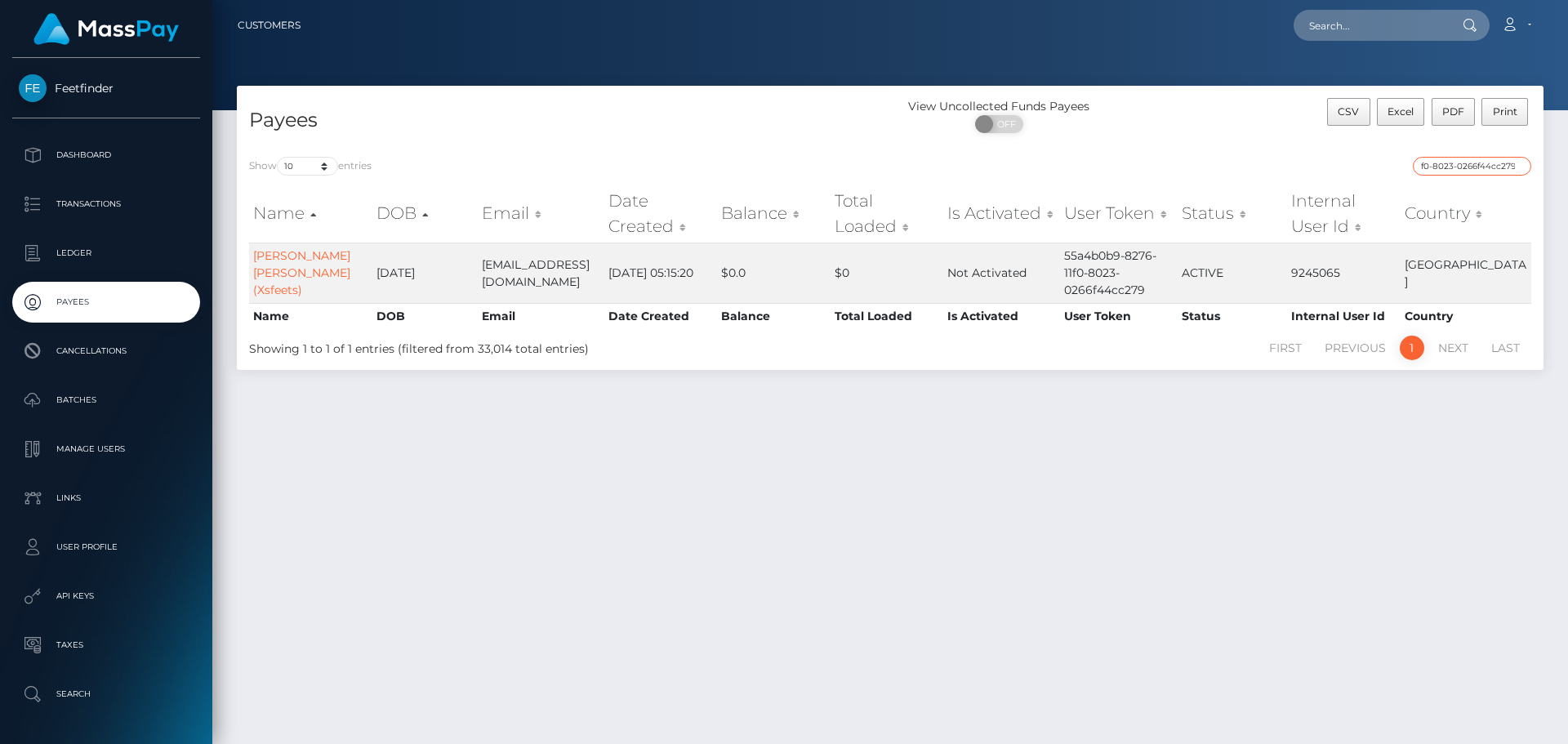
type input "55a4b0b9-8276-11f0-8023-0266f44cc279"
